Goal: Information Seeking & Learning: Learn about a topic

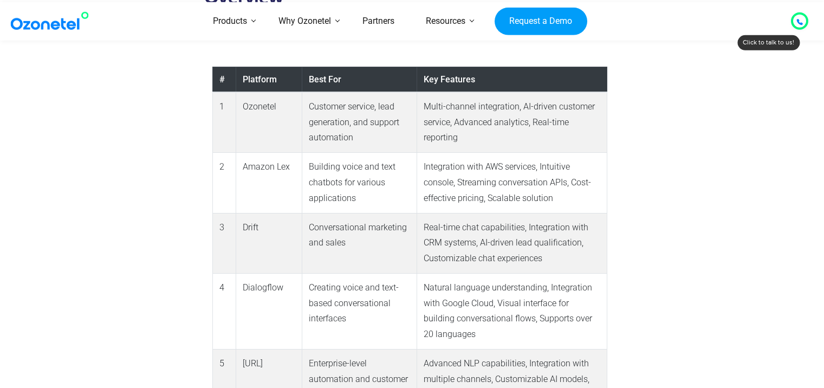
scroll to position [780, 0]
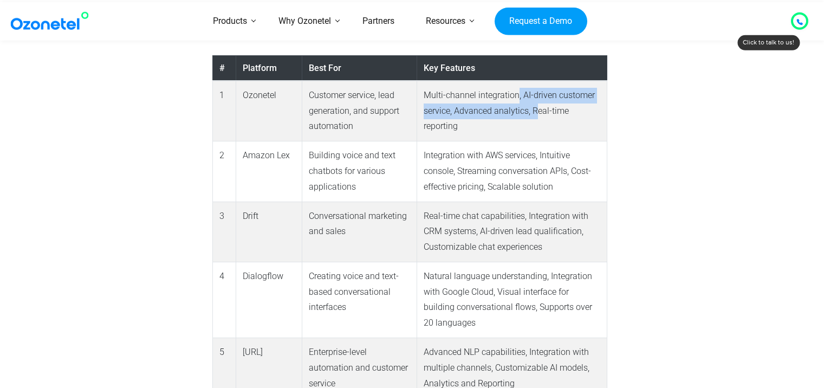
drag, startPoint x: 518, startPoint y: 92, endPoint x: 534, endPoint y: 121, distance: 33.2
click at [534, 119] on td "Multi-channel integration, AI-driven customer service, Advanced analytics, Real…" at bounding box center [512, 111] width 190 height 61
click at [518, 131] on td "Multi-channel integration, AI-driven customer service, Advanced analytics, Real…" at bounding box center [512, 111] width 190 height 61
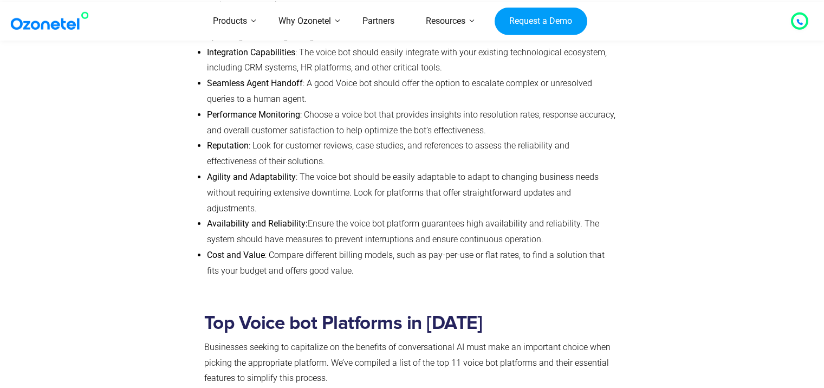
scroll to position [1690, 0]
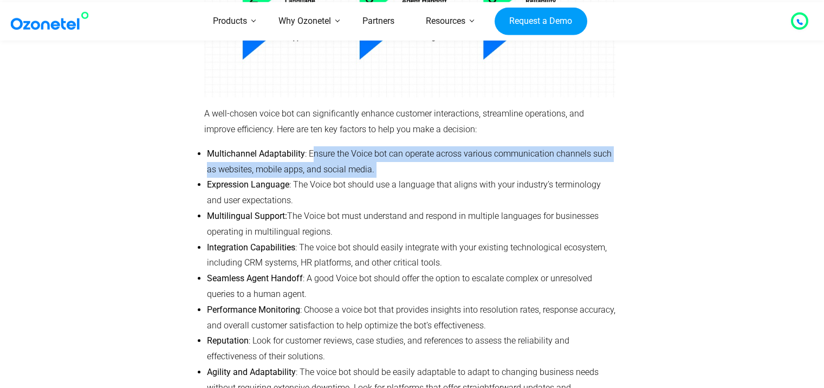
drag, startPoint x: 313, startPoint y: 154, endPoint x: 615, endPoint y: 168, distance: 303.2
click at [615, 168] on div "How to Choose the Best Voice bot Platform A well-chosen voice bot can significa…" at bounding box center [410, 158] width 422 height 657
click at [422, 171] on li "Multichannel Adaptability : Ensure the Voice bot can operate across various com…" at bounding box center [411, 161] width 409 height 31
drag, startPoint x: 392, startPoint y: 170, endPoint x: 309, endPoint y: 151, distance: 84.9
click at [309, 151] on li "Multichannel Adaptability : Ensure the Voice bot can operate across various com…" at bounding box center [411, 161] width 409 height 31
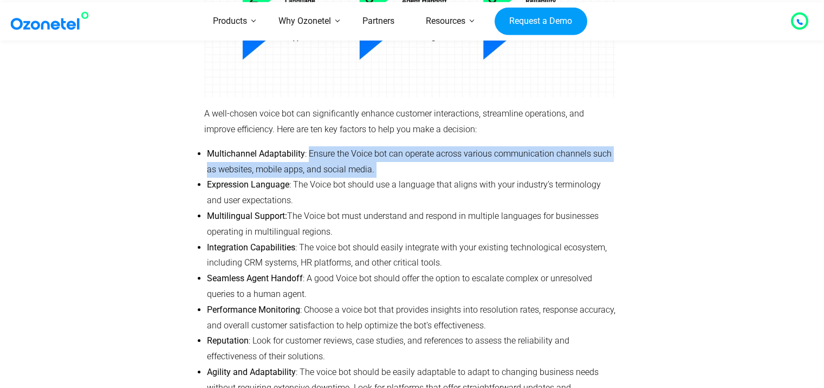
scroll to position [1755, 0]
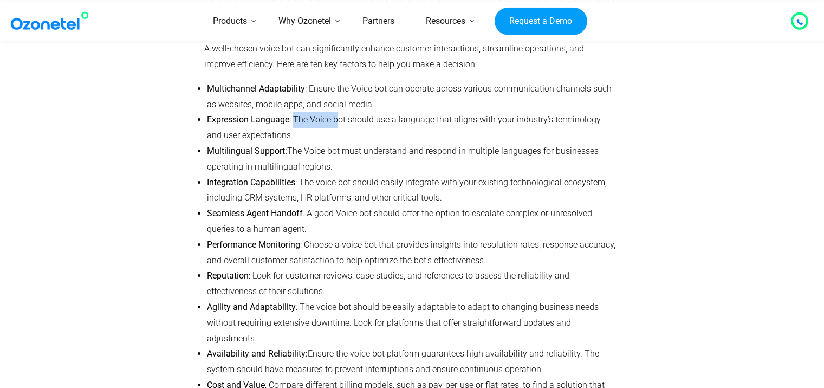
drag, startPoint x: 298, startPoint y: 120, endPoint x: 355, endPoint y: 120, distance: 57.4
click at [343, 120] on span ": The Voice bot should use a language that aligns with your industry’s terminol…" at bounding box center [404, 127] width 394 height 26
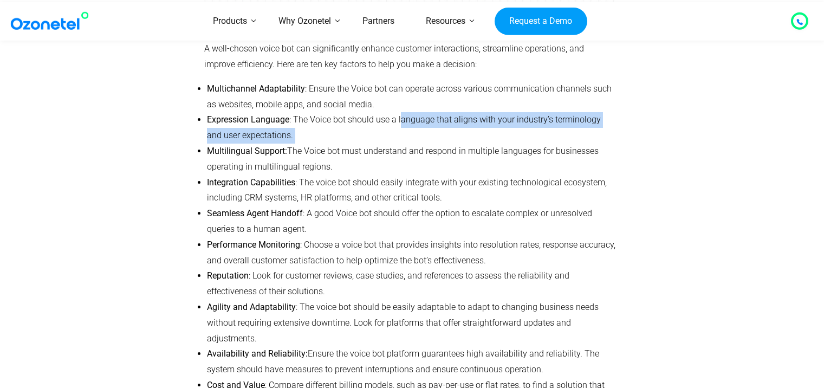
drag, startPoint x: 402, startPoint y: 120, endPoint x: 533, endPoint y: 132, distance: 131.1
click at [533, 132] on li "Expression Language : The Voice bot should use a language that aligns with your…" at bounding box center [411, 127] width 409 height 31
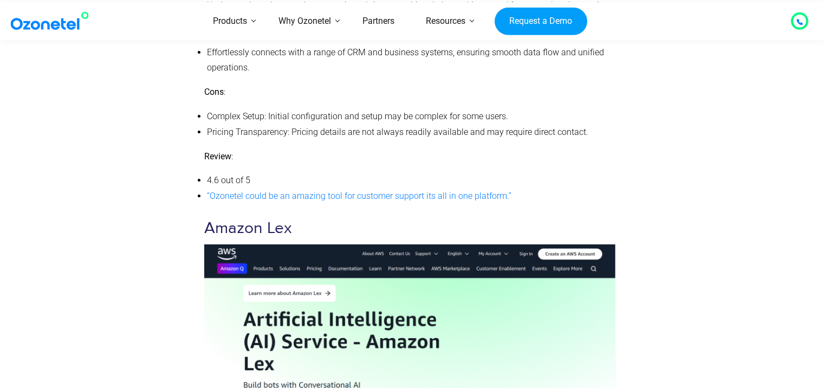
scroll to position [2861, 0]
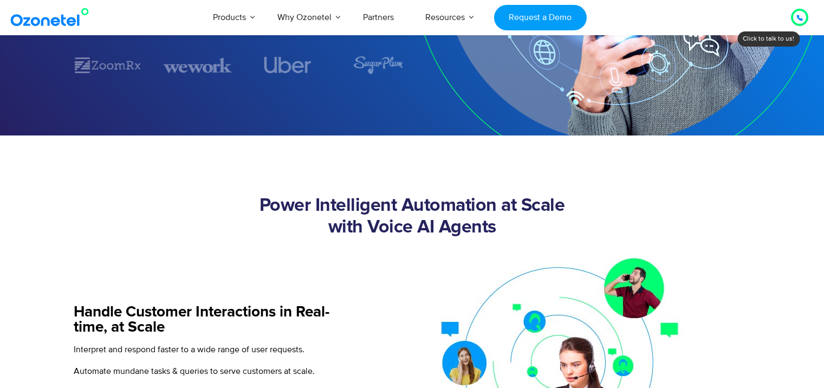
scroll to position [260, 0]
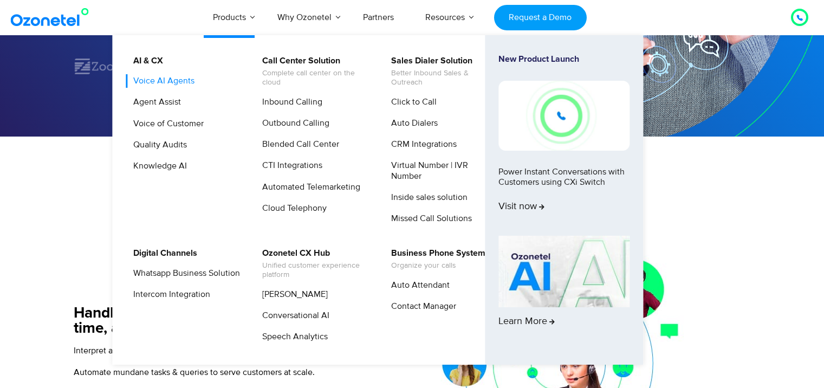
click at [185, 83] on link "Voice AI Agents" at bounding box center [161, 81] width 70 height 14
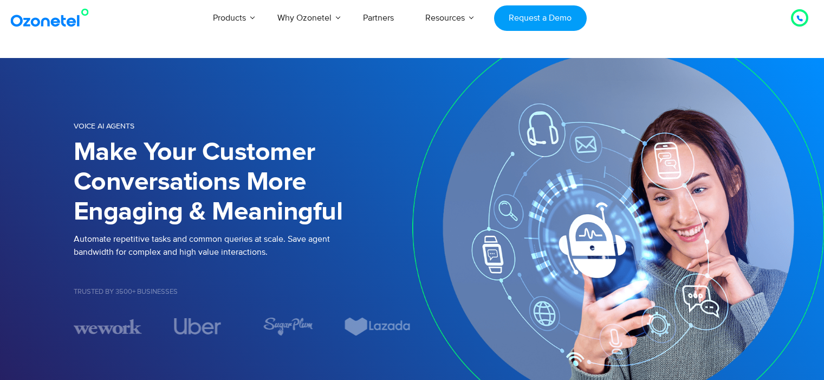
click at [802, 20] on icon at bounding box center [799, 18] width 5 height 5
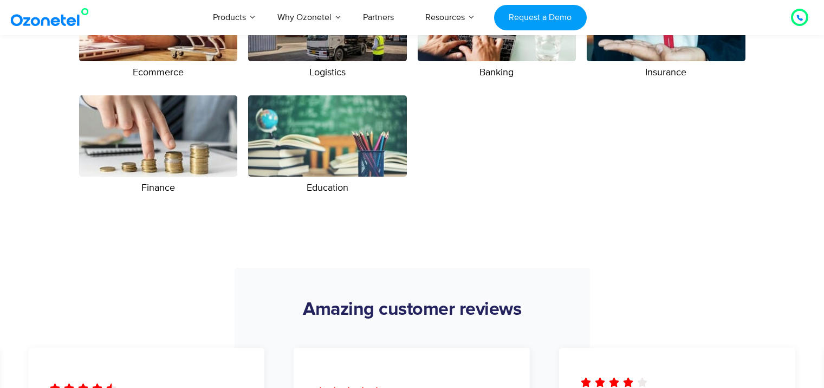
scroll to position [1820, 0]
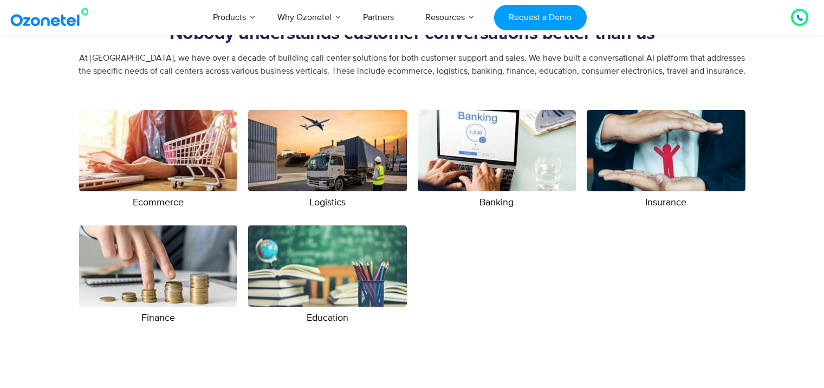
click at [208, 159] on img at bounding box center [158, 150] width 159 height 81
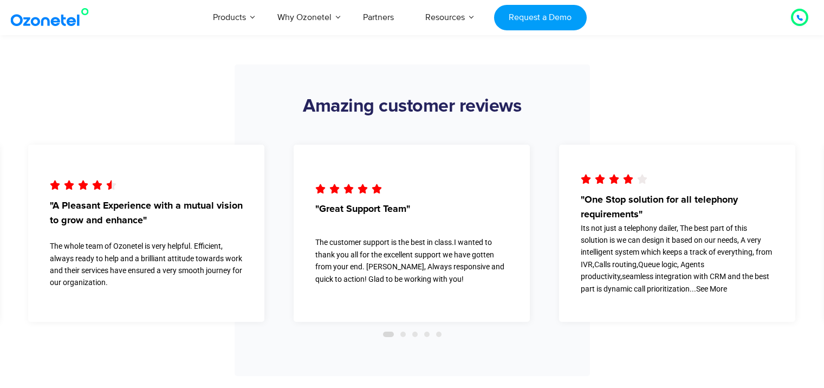
scroll to position [2211, 0]
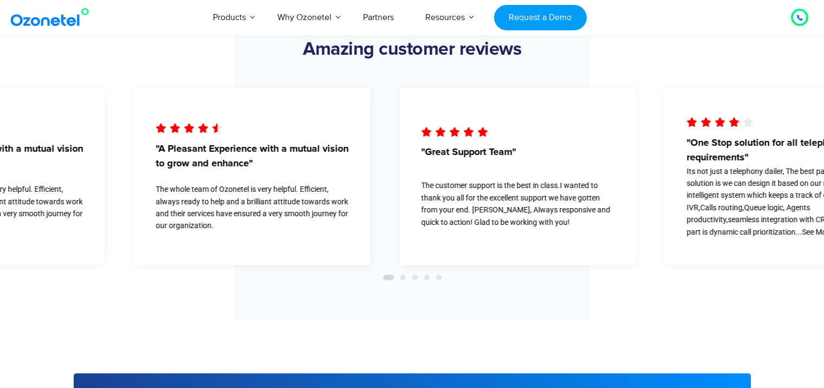
click at [157, 182] on div "     "A Pleasant Experience with a mutual vision to grow and enhance" The …" at bounding box center [252, 176] width 236 height 177
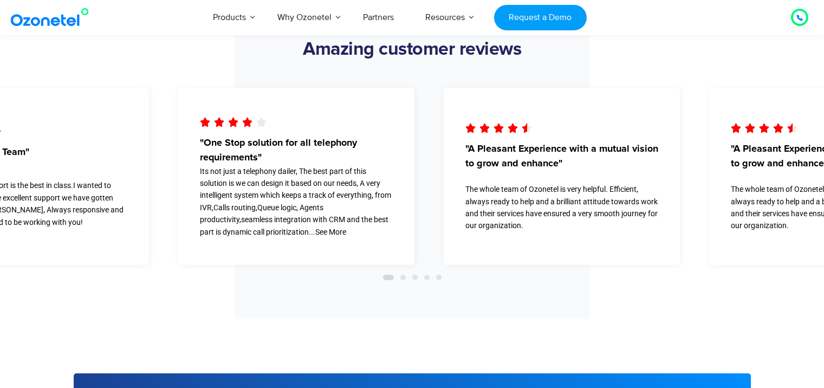
click at [237, 171] on div "Its not just a telephony dailer, The best part of this solution is we can desig…" at bounding box center [296, 201] width 193 height 73
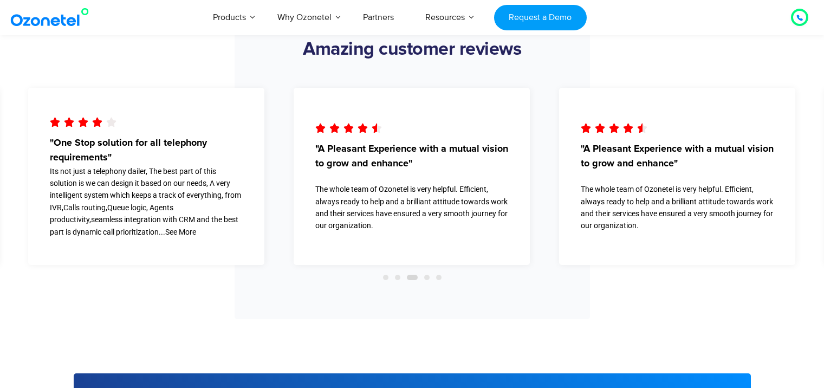
click at [294, 154] on div "     "A Pleasant Experience with a mutual vision to grow and enhance" The …" at bounding box center [412, 176] width 236 height 177
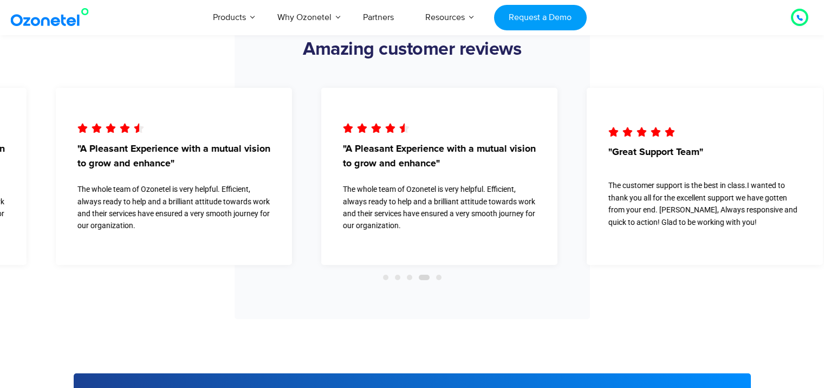
click at [343, 157] on span ""A Pleasant Experience with a mutual vision to grow and enhance"" at bounding box center [439, 156] width 193 height 29
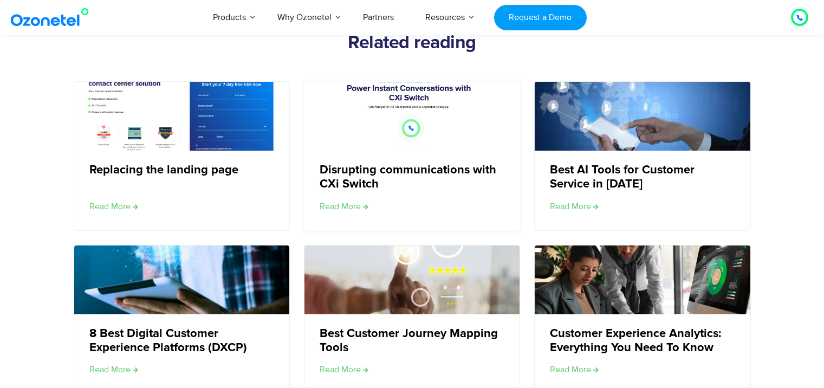
scroll to position [3056, 0]
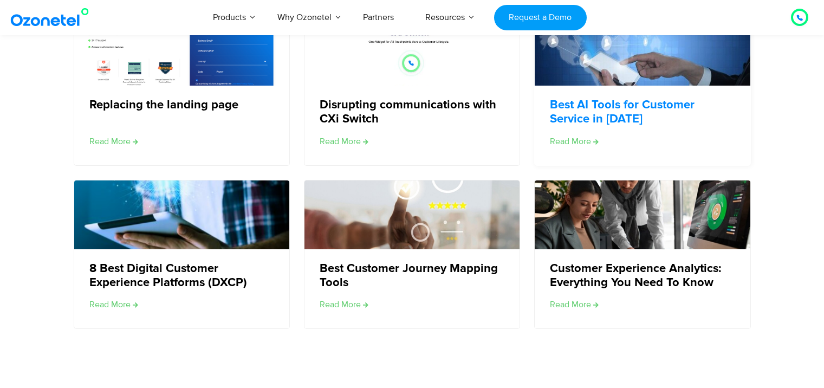
click at [654, 108] on link "Best AI Tools for Customer Service in 2024" at bounding box center [642, 112] width 184 height 29
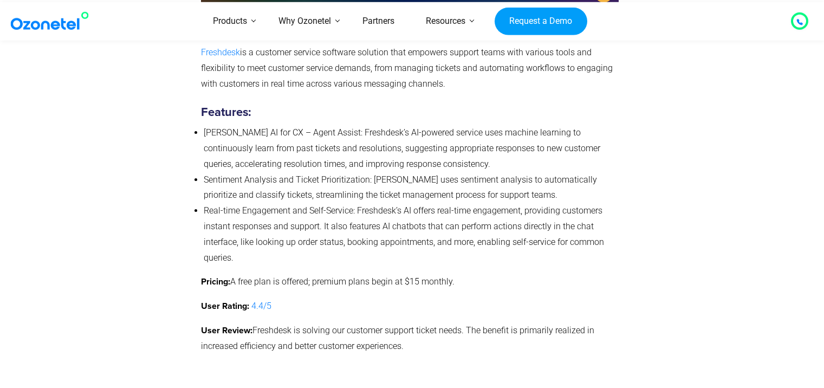
scroll to position [4291, 0]
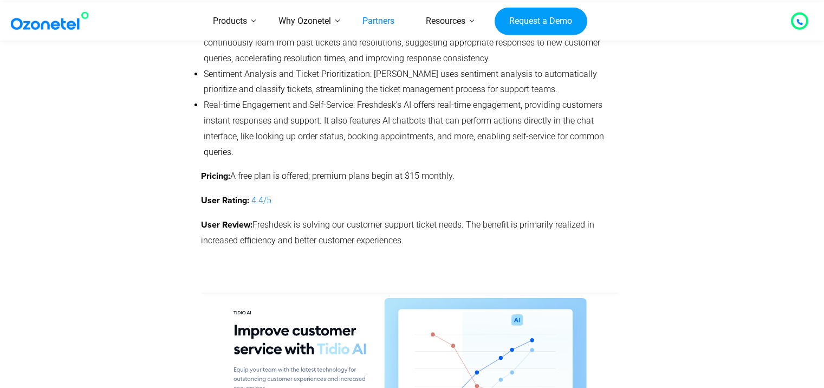
click at [386, 18] on link "Partners" at bounding box center [378, 21] width 63 height 38
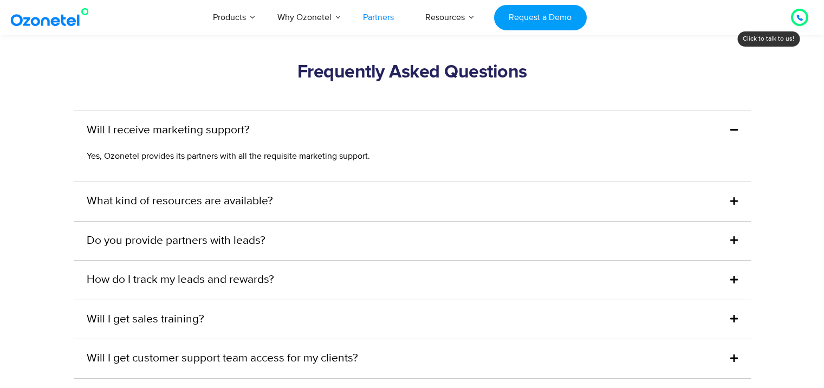
scroll to position [2617, 0]
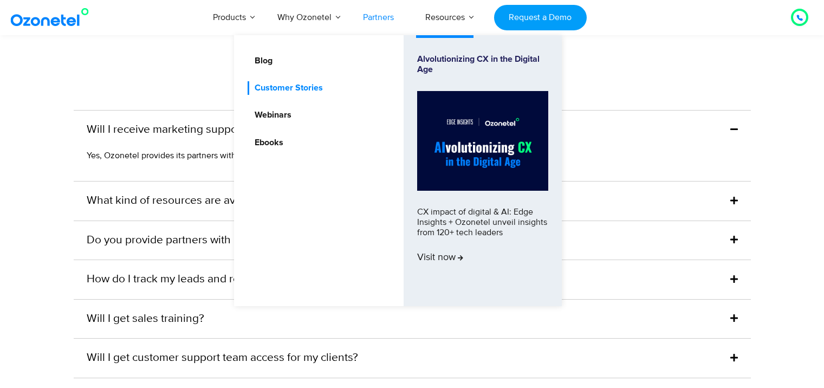
click at [270, 89] on link "Customer Stories" at bounding box center [286, 88] width 77 height 14
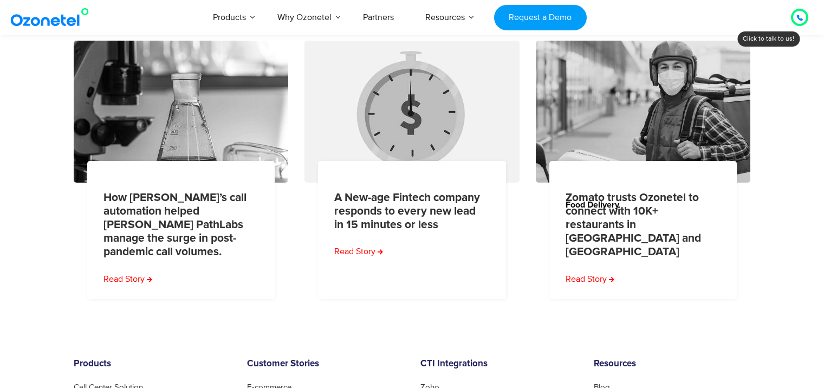
scroll to position [520, 0]
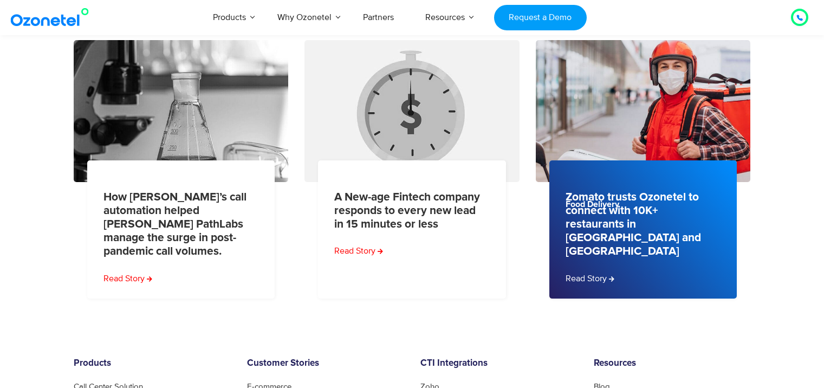
click at [682, 207] on div "Food Delivery" at bounding box center [650, 197] width 202 height 22
click at [608, 272] on link "Read Story" at bounding box center [591, 278] width 51 height 13
